Goal: Task Accomplishment & Management: Complete application form

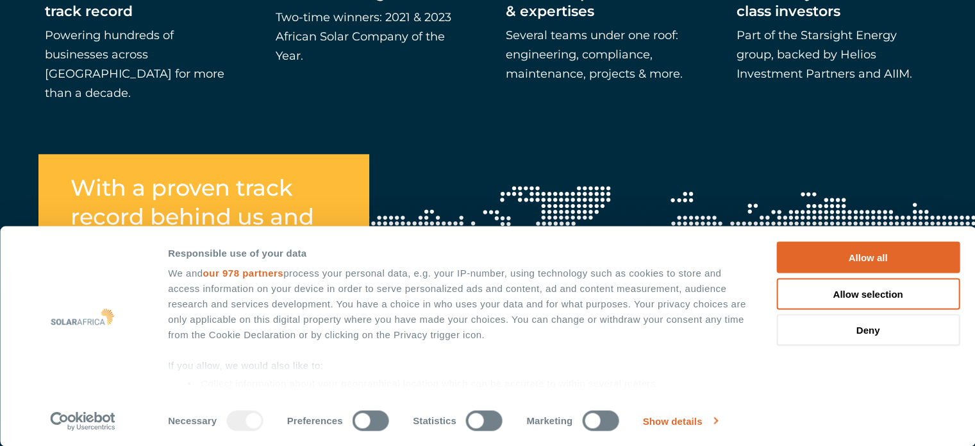
click at [689, 419] on link "Show details" at bounding box center [680, 420] width 74 height 19
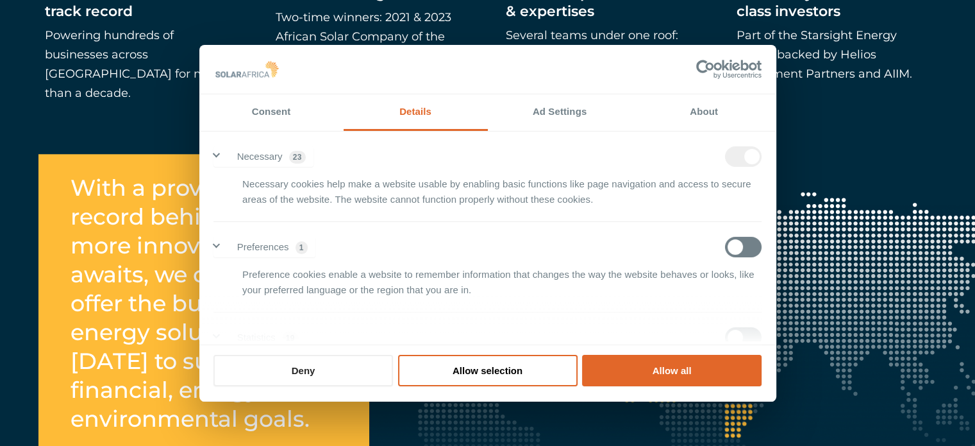
click at [354, 381] on button "Deny" at bounding box center [303, 370] width 180 height 31
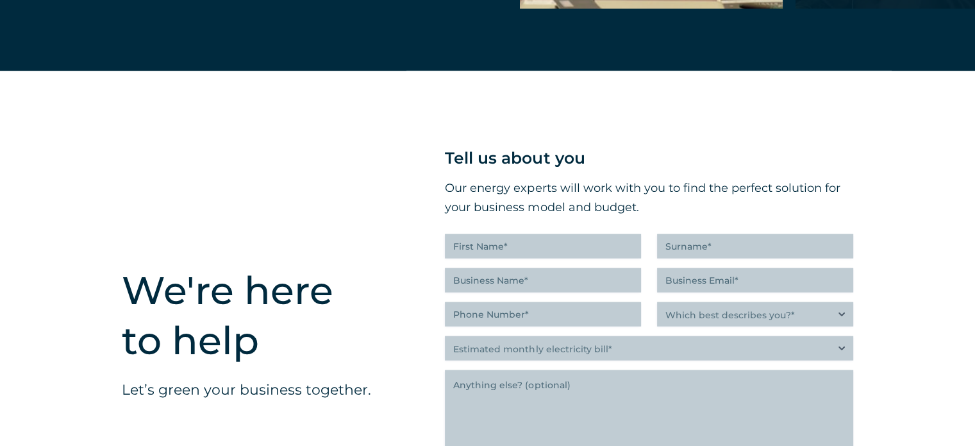
scroll to position [3044, 0]
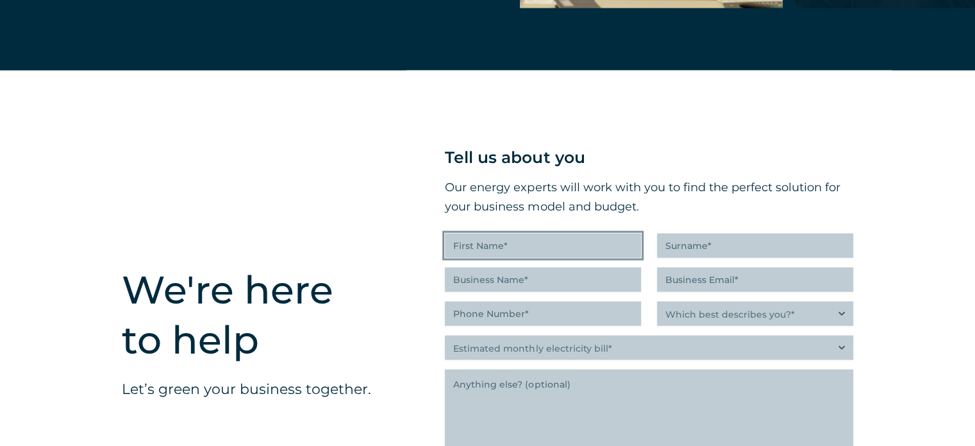
click at [521, 247] on input "First Name (Required)" at bounding box center [543, 245] width 196 height 24
type input "Loina"
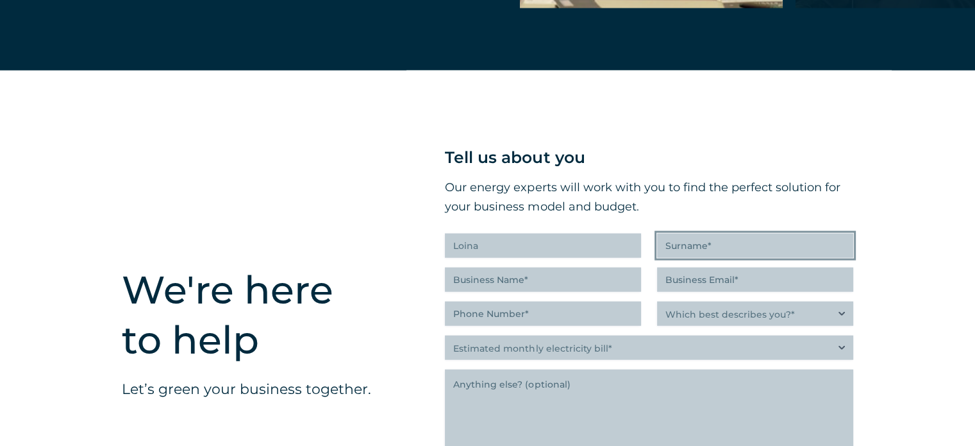
type input "Projects"
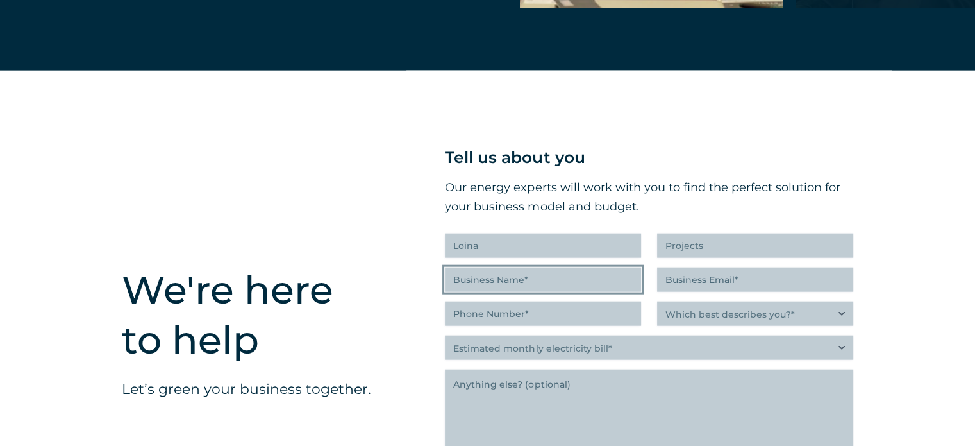
type input "Loina Constuction and Projects"
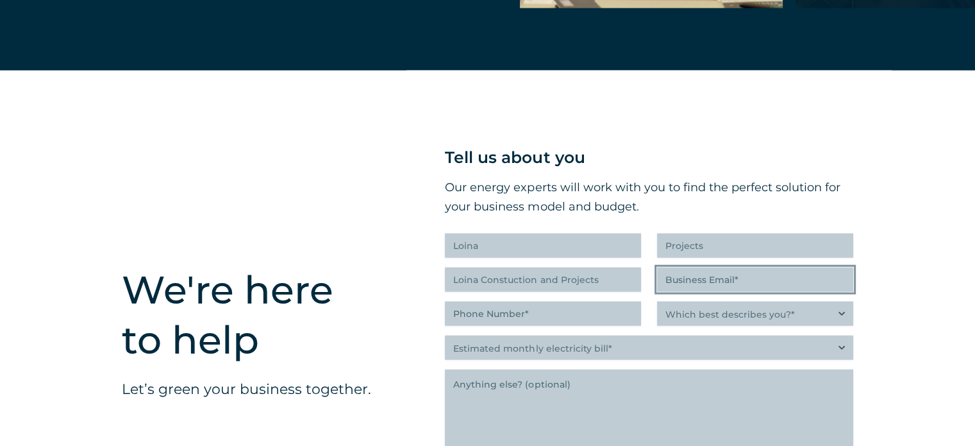
type input "[EMAIL_ADDRESS][DOMAIN_NAME]"
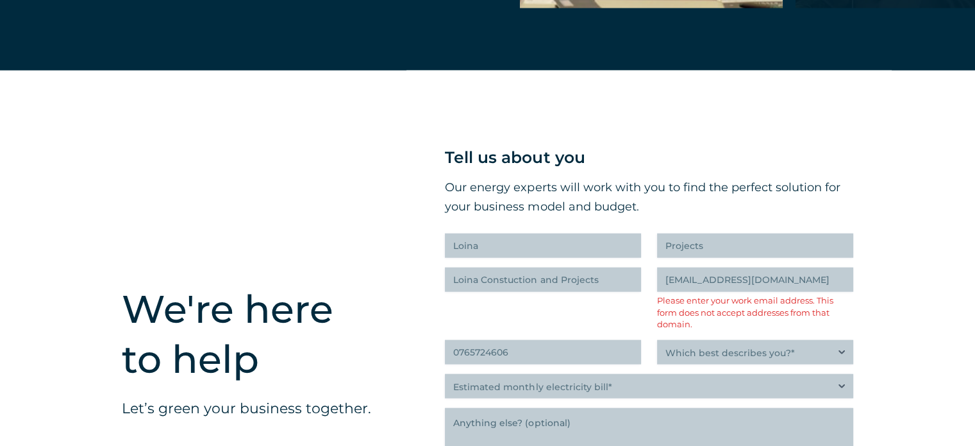
type input "(076) 572-4606"
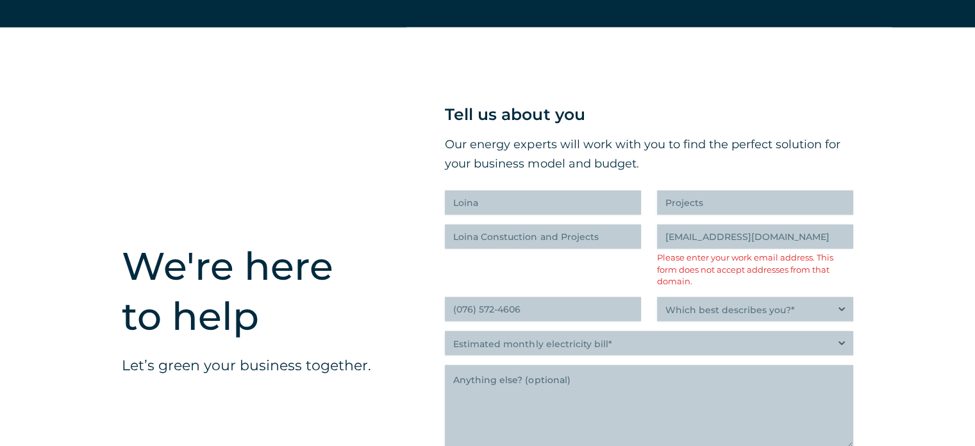
scroll to position [3143, 0]
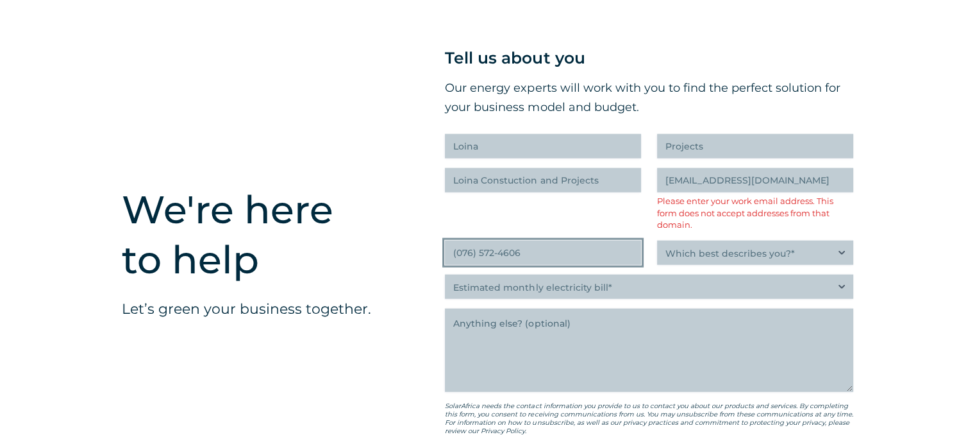
click at [609, 263] on input "(076) 572-4606" at bounding box center [543, 252] width 196 height 24
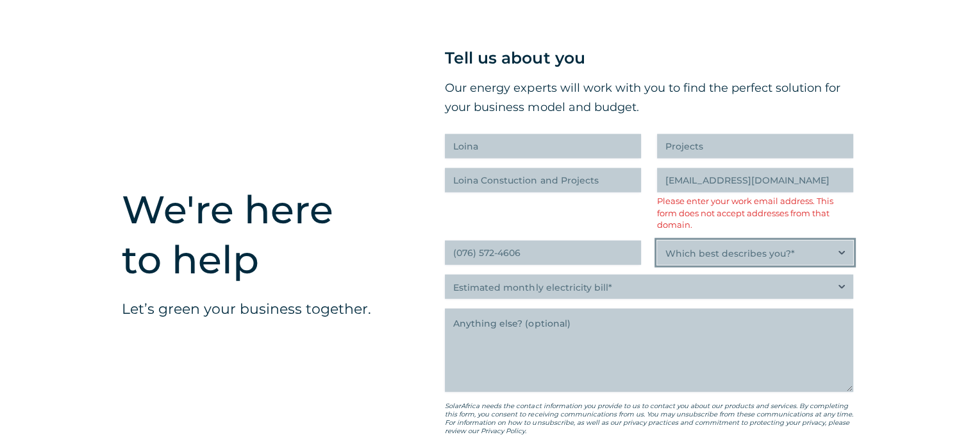
click at [764, 257] on select "Which best describes you?* Researching and identifying the best energy solution…" at bounding box center [755, 252] width 196 height 24
select select "Property investor, building owner or landlord exploring alternative energy opti…"
click at [657, 249] on select "Which best describes you?* Researching and identifying the best energy solution…" at bounding box center [755, 252] width 196 height 24
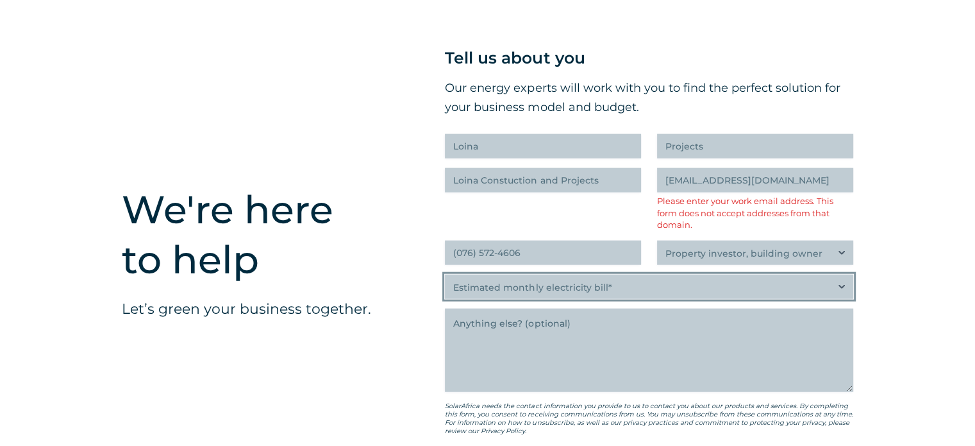
click at [734, 299] on select "Estimated monthly electricity bill* Less than R500K More than R500K" at bounding box center [649, 286] width 408 height 24
select select "Less than R500K"
click at [445, 283] on select "Estimated monthly electricity bill* Less than R500K More than R500K" at bounding box center [649, 286] width 408 height 24
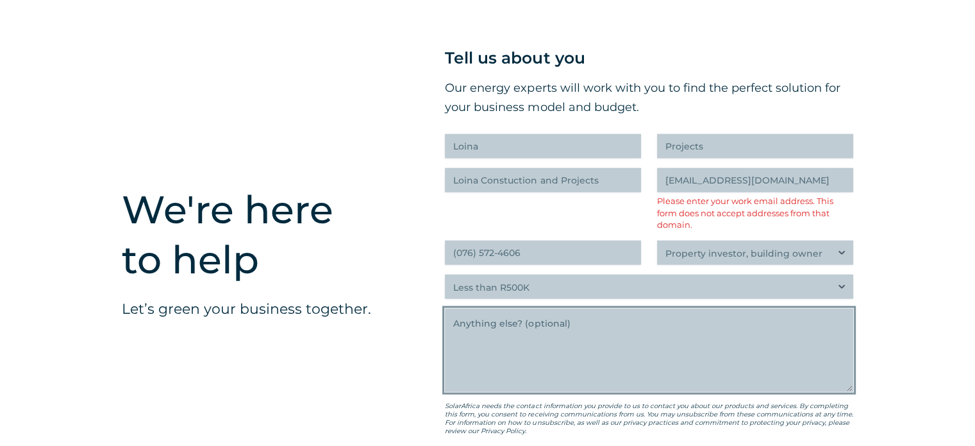
click at [700, 344] on textarea "Anything else" at bounding box center [649, 349] width 408 height 83
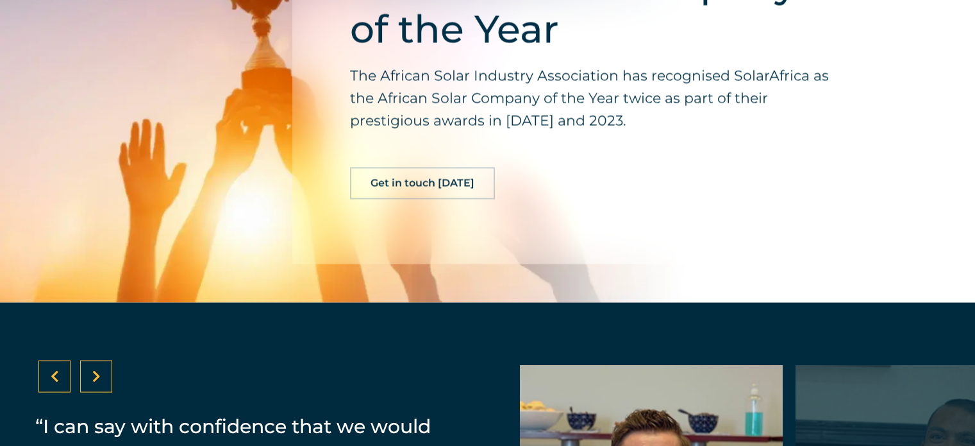
scroll to position [2320, 0]
